Goal: Information Seeking & Learning: Check status

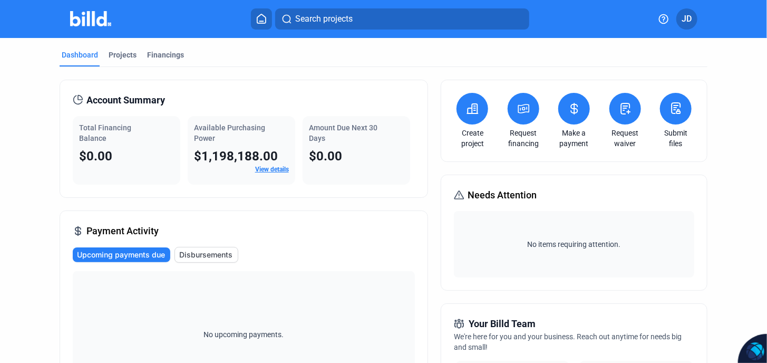
click at [263, 170] on link "View details" at bounding box center [272, 169] width 34 height 7
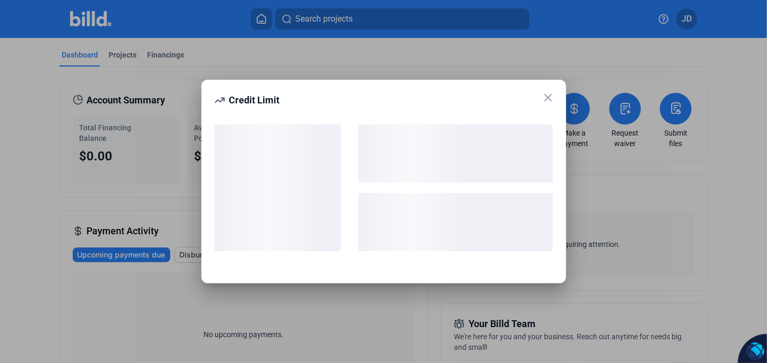
drag, startPoint x: 301, startPoint y: 94, endPoint x: 261, endPoint y: 108, distance: 42.0
click at [261, 109] on div "Credit Limit" at bounding box center [383, 182] width 365 height 204
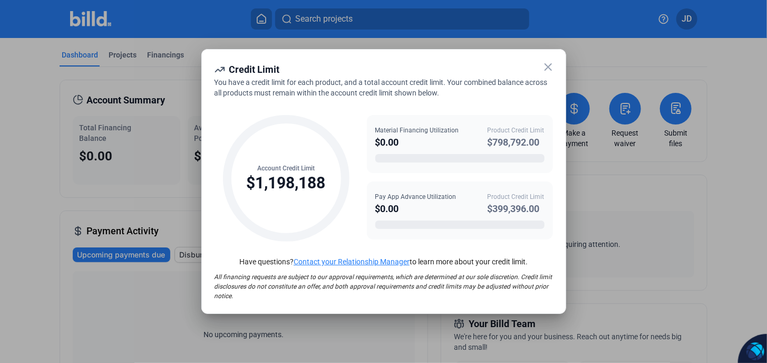
click at [258, 105] on div "Account Credit Limit $1,198,188 Material Financing Utilization $0.00 Product Cr…" at bounding box center [384, 173] width 338 height 150
drag, startPoint x: 544, startPoint y: 140, endPoint x: 479, endPoint y: 141, distance: 64.3
click at [479, 141] on div "Material Financing Utilization $0.00 Product Credit Limit $798,792.00" at bounding box center [459, 137] width 169 height 24
drag, startPoint x: 479, startPoint y: 141, endPoint x: 526, endPoint y: 196, distance: 72.6
click at [524, 196] on div "Product Credit Limit" at bounding box center [516, 196] width 57 height 9
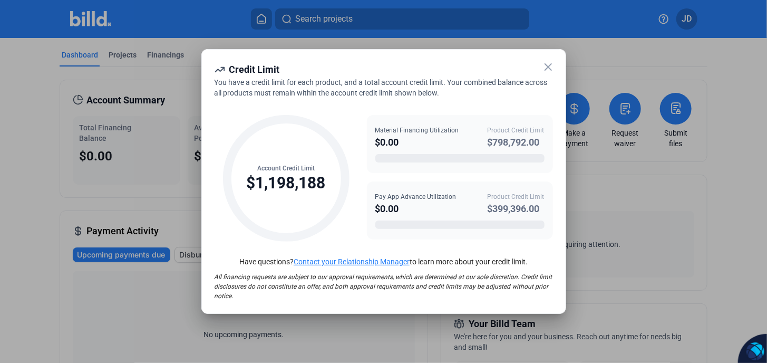
drag, startPoint x: 543, startPoint y: 211, endPoint x: 471, endPoint y: 207, distance: 71.8
click at [471, 207] on div "Pay App Advance Utilization $0.00 Product Credit Limit $399,396.00" at bounding box center [459, 204] width 169 height 24
drag, startPoint x: 471, startPoint y: 207, endPoint x: 547, endPoint y: 68, distance: 158.5
click at [547, 68] on icon at bounding box center [548, 67] width 6 height 6
